Goal: Find specific page/section: Find specific page/section

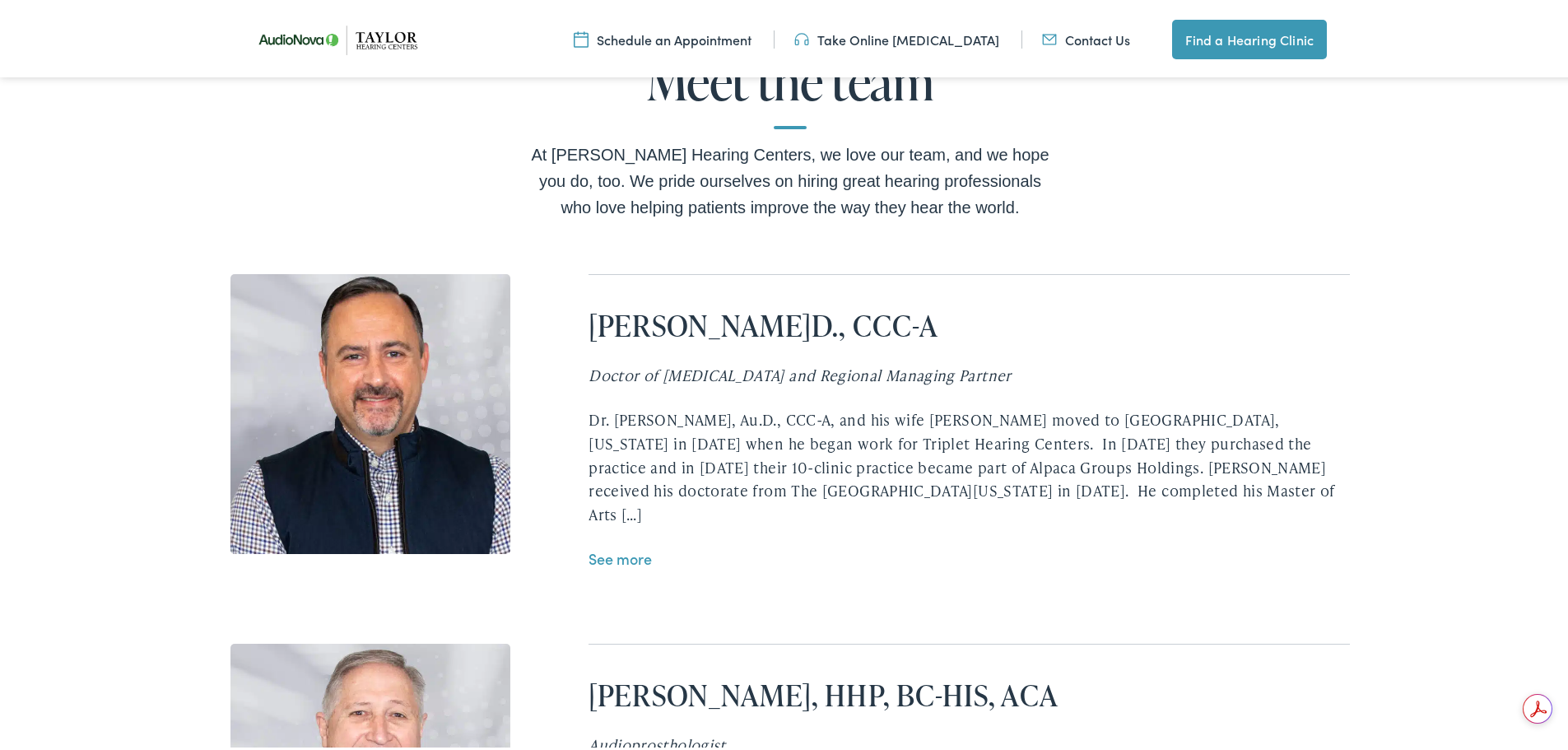
scroll to position [3294, 0]
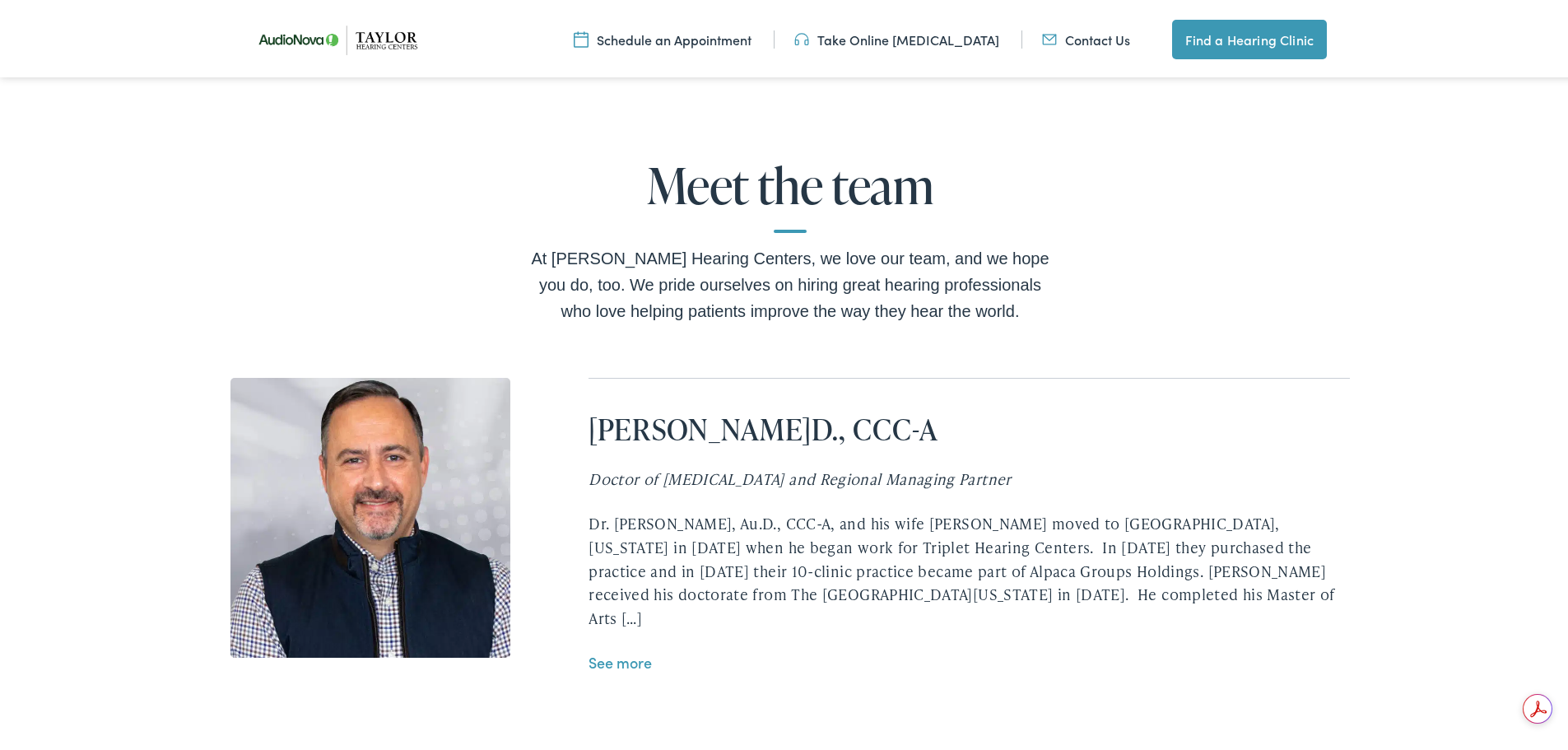
click at [597, 649] on link "See more" at bounding box center [620, 659] width 63 height 20
